Goal: Book appointment/travel/reservation

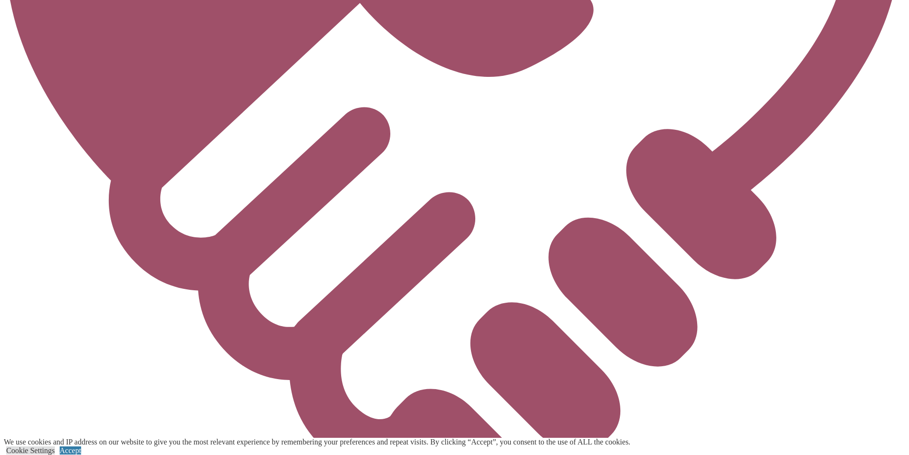
scroll to position [2769, 0]
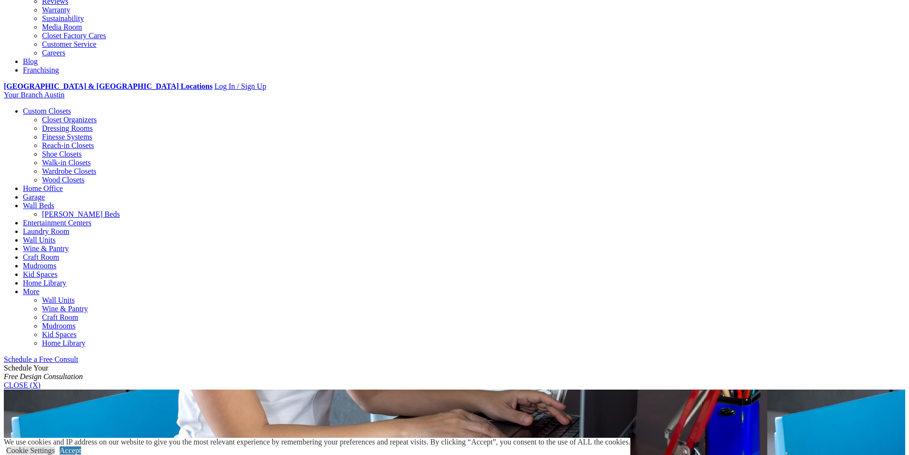
scroll to position [573, 0]
